Goal: Find contact information: Find contact information

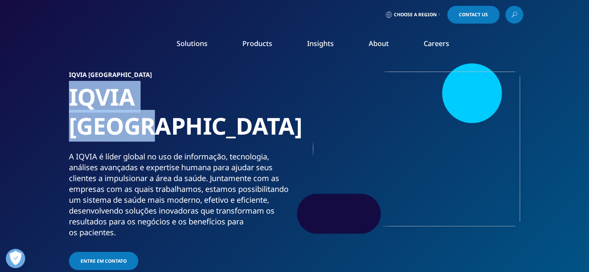
drag, startPoint x: 71, startPoint y: 98, endPoint x: 231, endPoint y: 120, distance: 161.5
click at [241, 120] on h1 "IQVIA [GEOGRAPHIC_DATA]" at bounding box center [180, 117] width 223 height 69
click at [231, 120] on h1 "IQVIA [GEOGRAPHIC_DATA]" at bounding box center [180, 117] width 223 height 69
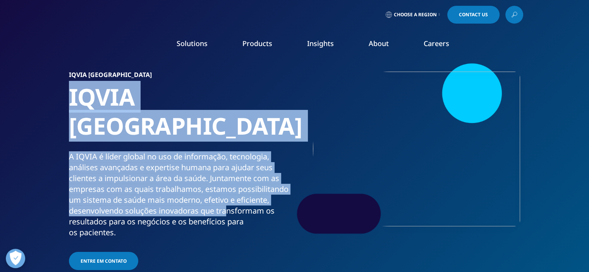
drag, startPoint x: 58, startPoint y: 122, endPoint x: 230, endPoint y: 191, distance: 185.1
click at [230, 189] on section "IQVIA [GEOGRAPHIC_DATA] IQVIA Brasil A IQVIA é líder global no uso de informaçã…" at bounding box center [294, 145] width 589 height 291
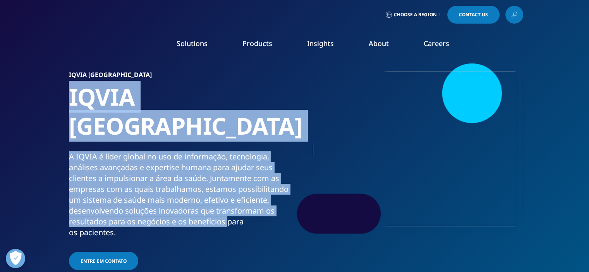
click at [227, 194] on div "A IQVIA é líder global no uso de informação, tecnologia, análises avançadas e e…" at bounding box center [180, 194] width 223 height 87
drag, startPoint x: 150, startPoint y: 193, endPoint x: 43, endPoint y: 113, distance: 133.4
click at [43, 113] on section "IQVIA [GEOGRAPHIC_DATA] IQVIA Brasil A IQVIA é líder global no uso de informaçã…" at bounding box center [294, 145] width 589 height 291
click at [128, 151] on div "A IQVIA é líder global no uso de informação, tecnologia, análises avançadas e e…" at bounding box center [180, 194] width 223 height 87
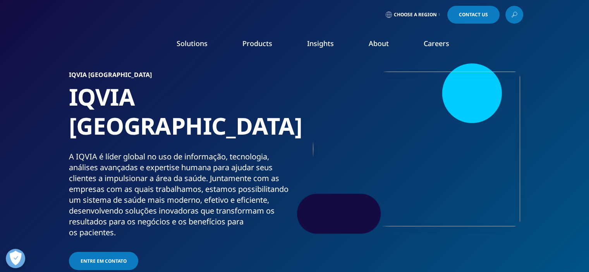
click at [110, 252] on link "Entre em contato" at bounding box center [103, 261] width 69 height 18
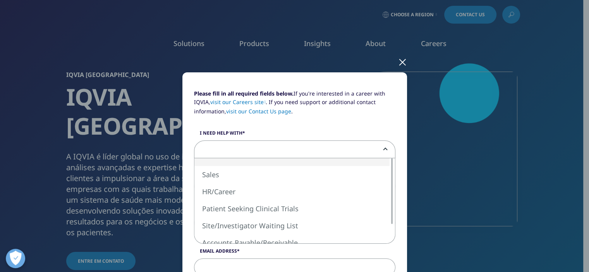
click at [263, 145] on span at bounding box center [294, 150] width 201 height 18
click at [400, 61] on div at bounding box center [402, 61] width 9 height 21
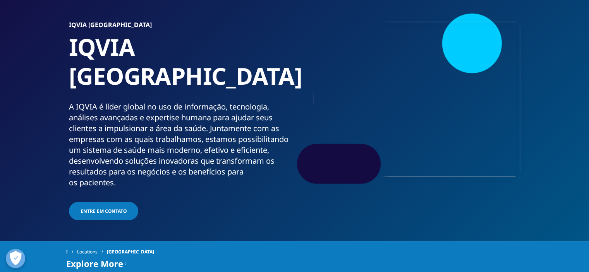
scroll to position [77, 0]
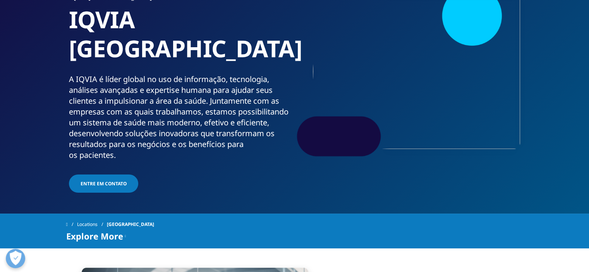
click at [85, 181] on span "Entre em contato" at bounding box center [104, 184] width 46 height 7
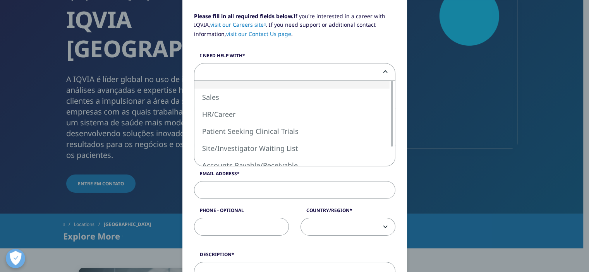
click at [232, 69] on span at bounding box center [294, 73] width 201 height 18
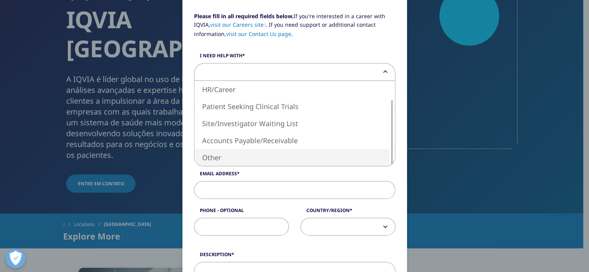
click at [478, 204] on div "Please fill in all required fields below. If you're interested in a career with…" at bounding box center [294, 245] width 457 height 644
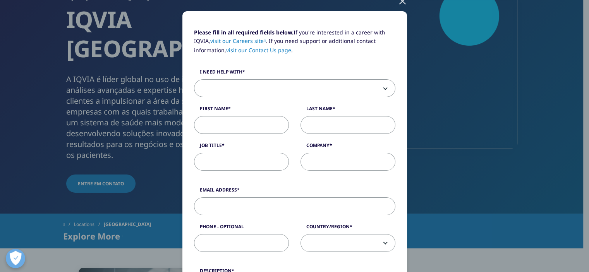
scroll to position [0, 0]
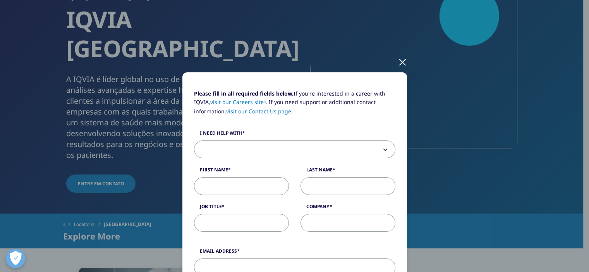
click at [398, 60] on div at bounding box center [402, 61] width 9 height 21
